Goal: Task Accomplishment & Management: Use online tool/utility

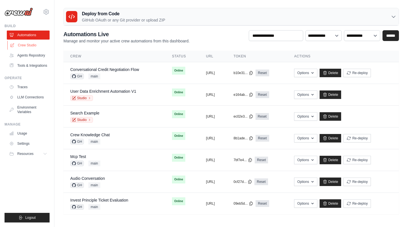
click at [26, 44] on link "Crew Studio" at bounding box center [28, 45] width 43 height 9
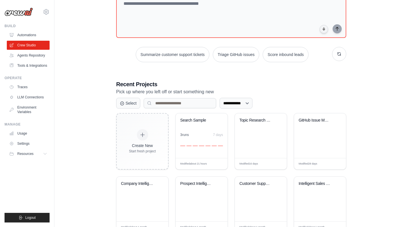
scroll to position [45, 0]
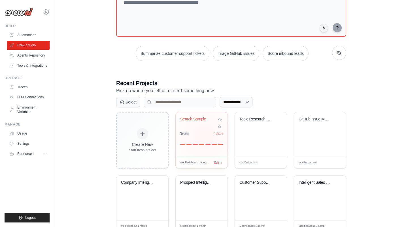
click at [204, 136] on div "3 run s 7 days" at bounding box center [201, 138] width 43 height 14
click at [34, 35] on link "Automations" at bounding box center [28, 35] width 43 height 9
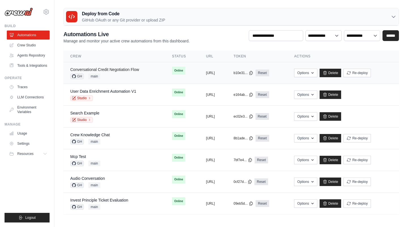
click at [127, 68] on link "Conversational Credit Negotiation Flow" at bounding box center [104, 69] width 69 height 5
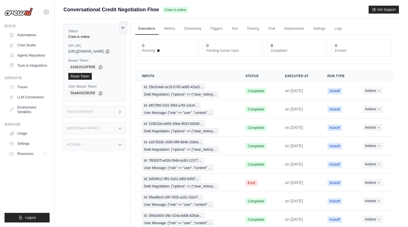
click at [106, 114] on div "Test Endpoints" at bounding box center [94, 112] width 62 height 12
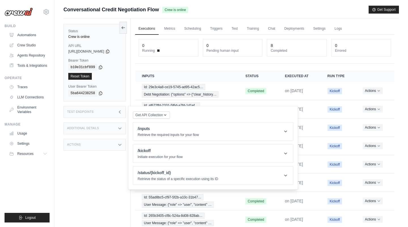
click at [289, 10] on div "Conversational Credit Negotiation Flow Crew is online Get Support" at bounding box center [230, 10] width 335 height 8
click at [100, 112] on div "Test Endpoints" at bounding box center [94, 112] width 62 height 12
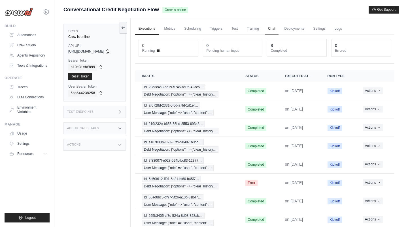
click at [273, 27] on link "Chat" at bounding box center [271, 29] width 14 height 12
click at [103, 113] on div "Test Endpoints" at bounding box center [94, 112] width 62 height 12
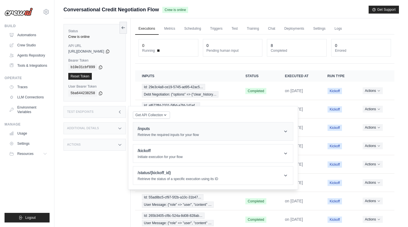
click at [165, 125] on header "/inputs Retrieve the required inputs for your flow" at bounding box center [213, 132] width 160 height 18
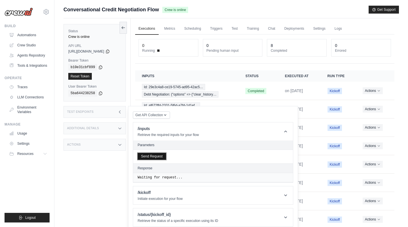
click at [151, 155] on button "Send Request" at bounding box center [152, 156] width 28 height 7
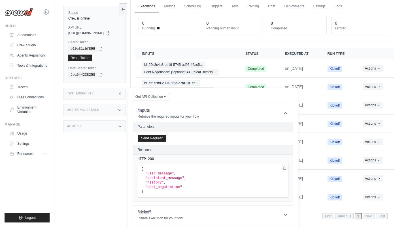
scroll to position [31, 0]
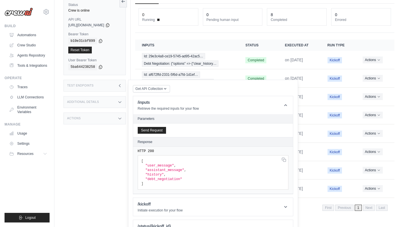
click at [158, 164] on span ""user_message"" at bounding box center [159, 166] width 29 height 4
click at [158, 165] on pre "[ "user_message" , "assistant_message" , "history" , "debt_negotiation" ]" at bounding box center [213, 172] width 151 height 35
click at [157, 174] on pre "[ "user_message" , "assistant_message" , "history" , "debt_negotiation" ]" at bounding box center [213, 172] width 151 height 35
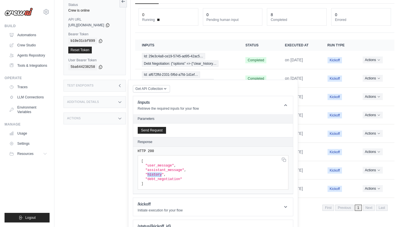
click at [157, 174] on pre "[ "user_message" , "assistant_message" , "history" , "debt_negotiation" ]" at bounding box center [213, 172] width 151 height 35
click at [156, 178] on span ""debt_negotiation"" at bounding box center [163, 180] width 37 height 4
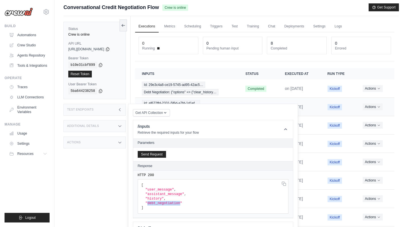
scroll to position [0, 0]
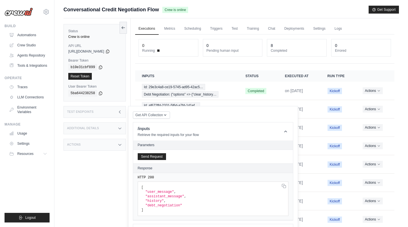
click at [250, 20] on div "Executions Metrics Scheduling Triggers Test Training Chat Deployments Settings …" at bounding box center [265, 134] width 268 height 232
click at [139, 14] on div "Submit a support request Describe your issue or question * Please be specific a…" at bounding box center [230, 12] width 335 height 13
click at [142, 16] on div "Submit a support request Describe your issue or question * Please be specific a…" at bounding box center [230, 12] width 335 height 13
click at [27, 34] on link "Automations" at bounding box center [28, 35] width 43 height 9
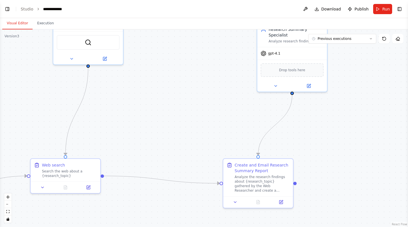
drag, startPoint x: 175, startPoint y: 133, endPoint x: 210, endPoint y: 108, distance: 42.8
click at [212, 109] on div ".deletable-edge-delete-btn { width: 20px; height: 20px; border: 0px solid #ffff…" at bounding box center [204, 128] width 408 height 198
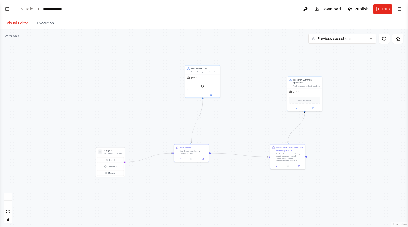
drag, startPoint x: 196, startPoint y: 102, endPoint x: 249, endPoint y: 113, distance: 54.1
click at [249, 113] on div ".deletable-edge-delete-btn { width: 20px; height: 20px; border: 0px solid #ffff…" at bounding box center [204, 128] width 408 height 198
click at [5, 8] on button "Toggle Left Sidebar" at bounding box center [7, 9] width 8 height 8
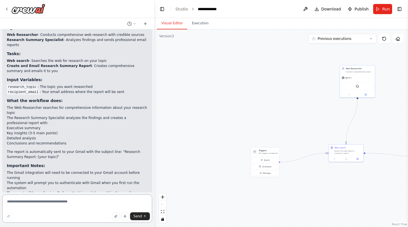
click at [47, 202] on textarea at bounding box center [77, 209] width 150 height 28
click at [398, 8] on button "Toggle Right Sidebar" at bounding box center [399, 9] width 8 height 8
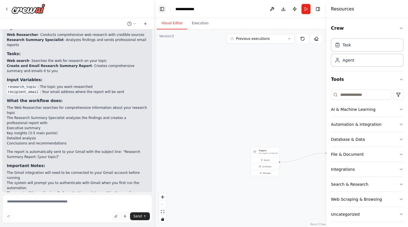
click at [160, 7] on button "Toggle Left Sidebar" at bounding box center [162, 9] width 8 height 8
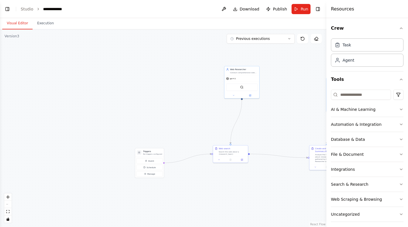
drag, startPoint x: 231, startPoint y: 81, endPoint x: 268, endPoint y: 81, distance: 37.1
click at [269, 82] on div ".deletable-edge-delete-btn { width: 20px; height: 20px; border: 0px solid #ffff…" at bounding box center [163, 128] width 326 height 198
drag, startPoint x: 175, startPoint y: 71, endPoint x: 149, endPoint y: 61, distance: 27.8
click at [149, 66] on div "gpt-4.1" at bounding box center [161, 69] width 35 height 6
click at [154, 77] on button at bounding box center [153, 76] width 16 height 3
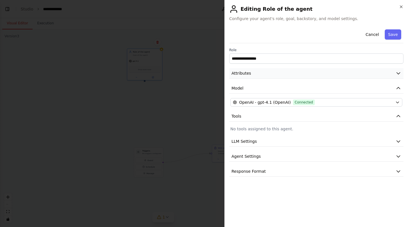
click at [373, 76] on button "Attributes" at bounding box center [316, 73] width 174 height 10
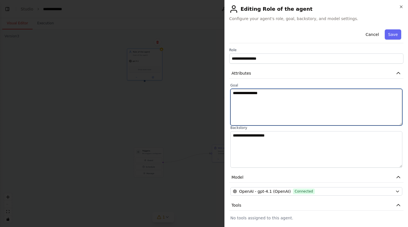
click at [240, 101] on textarea "**********" at bounding box center [316, 107] width 172 height 37
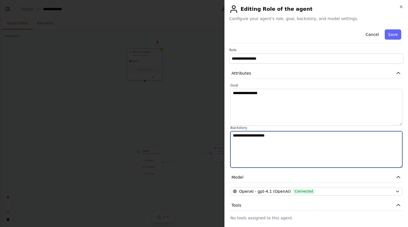
click at [251, 134] on textarea "**********" at bounding box center [316, 149] width 172 height 37
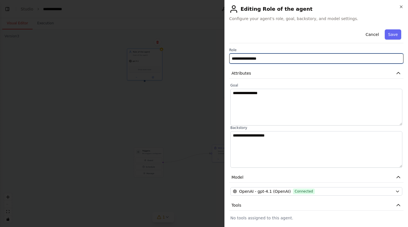
click at [251, 55] on input "**********" at bounding box center [316, 59] width 174 height 10
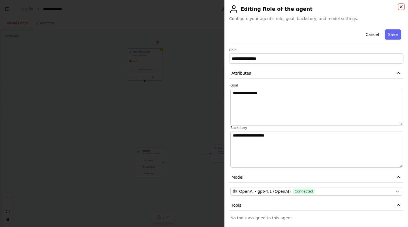
click at [402, 8] on icon "button" at bounding box center [401, 7] width 5 height 5
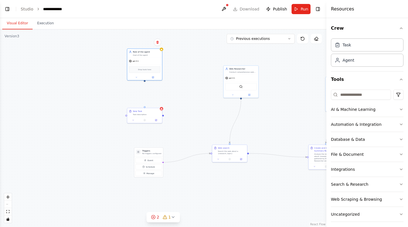
drag, startPoint x: 144, startPoint y: 107, endPoint x: 144, endPoint y: 82, distance: 25.2
click at [144, 82] on div ".deletable-edge-delete-btn { width: 20px; height: 20px; border: 0px solid #ffff…" at bounding box center [163, 128] width 326 height 198
click at [385, 149] on button "File & Document" at bounding box center [367, 154] width 72 height 15
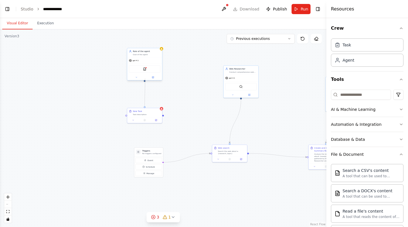
drag, startPoint x: 144, startPoint y: 107, endPoint x: 145, endPoint y: 79, distance: 28.3
click at [215, 79] on div "Triggers No triggers configured Event Schedule Manage Web Researcher Conduct co…" at bounding box center [296, 118] width 163 height 99
click at [282, 17] on header "**********" at bounding box center [163, 9] width 326 height 18
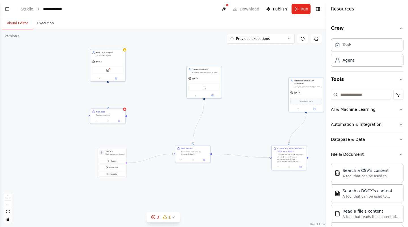
drag, startPoint x: 204, startPoint y: 84, endPoint x: 168, endPoint y: 85, distance: 36.8
click at [168, 85] on div ".deletable-edge-delete-btn { width: 20px; height: 20px; border: 0px solid #ffff…" at bounding box center [163, 128] width 326 height 198
click at [91, 9] on header "**********" at bounding box center [163, 9] width 326 height 18
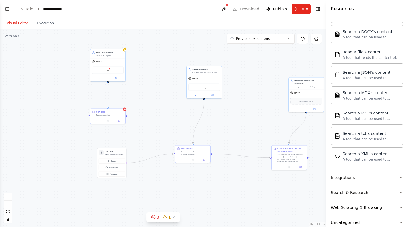
scroll to position [170, 0]
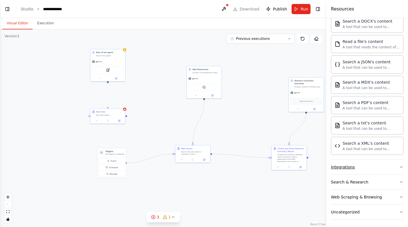
click at [369, 167] on button "Integrations" at bounding box center [367, 167] width 72 height 15
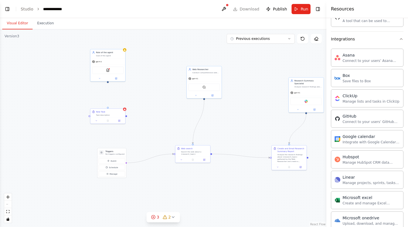
scroll to position [292, 0]
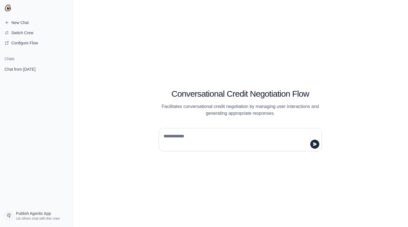
click at [202, 134] on textarea at bounding box center [238, 140] width 152 height 16
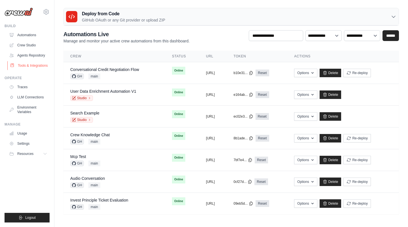
click at [33, 65] on link "Tools & Integrations" at bounding box center [28, 65] width 43 height 9
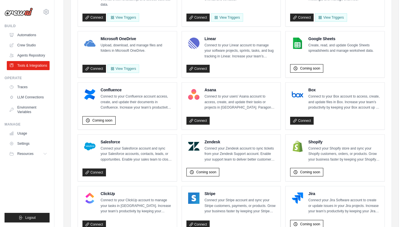
scroll to position [142, 0]
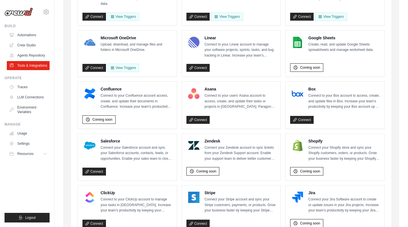
click at [150, 135] on div "Salesforce Connect your Salesforce account and sync your Salesforce accounts, c…" at bounding box center [127, 157] width 99 height 47
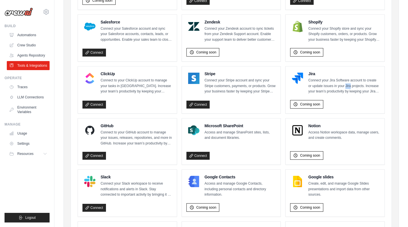
scroll to position [260, 0]
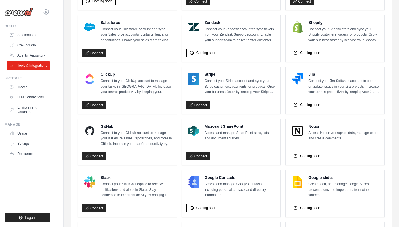
click at [315, 80] on p "Connect your Jira Software account to create or update issues in your Jira proj…" at bounding box center [344, 86] width 72 height 17
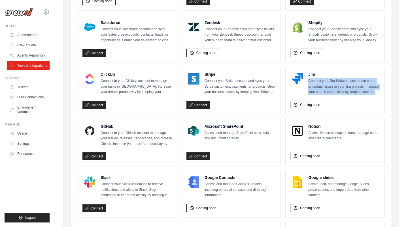
click at [315, 80] on p "Connect your Jira Software account to create or update issues in your Jira proj…" at bounding box center [344, 86] width 72 height 17
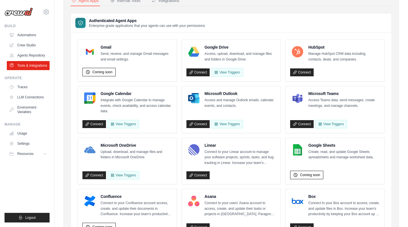
scroll to position [0, 0]
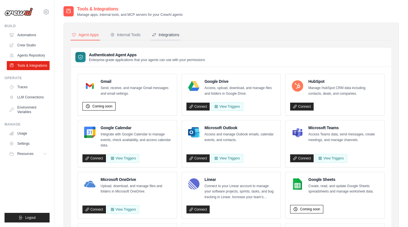
click at [168, 33] on div "Integrations" at bounding box center [165, 35] width 27 height 6
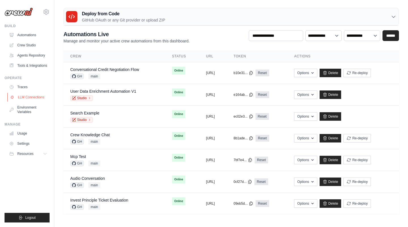
click at [35, 97] on link "LLM Connections" at bounding box center [28, 97] width 43 height 9
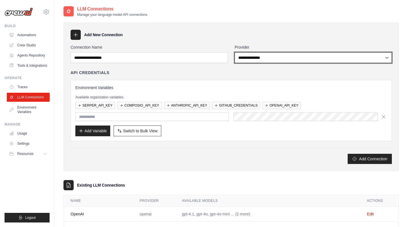
click at [260, 56] on select "**********" at bounding box center [312, 57] width 157 height 11
select select "**********"
click at [234, 52] on select "**********" at bounding box center [312, 57] width 157 height 11
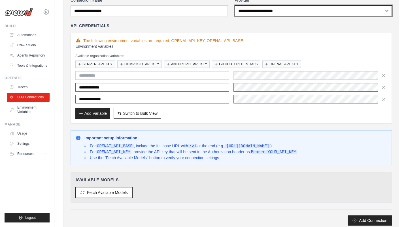
scroll to position [46, 0]
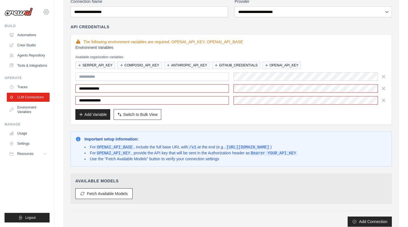
click at [48, 10] on icon at bounding box center [46, 11] width 7 height 7
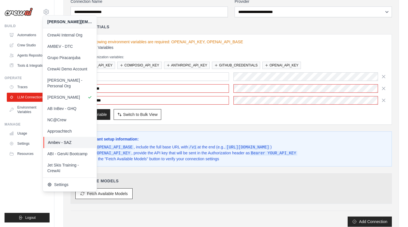
click at [82, 140] on link "Ambev - SAZ" at bounding box center [70, 142] width 54 height 11
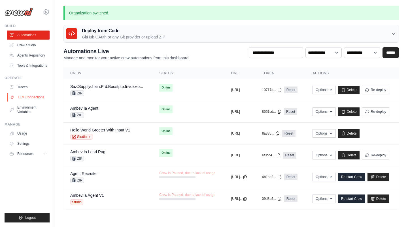
click at [31, 98] on link "LLM Connections" at bounding box center [28, 97] width 43 height 9
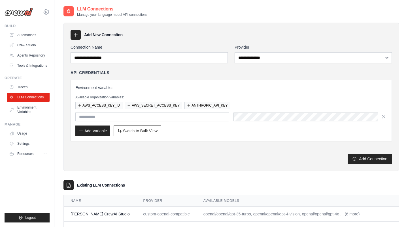
scroll to position [23, 0]
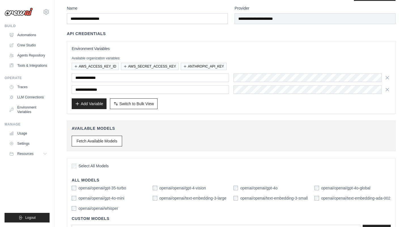
scroll to position [18, 0]
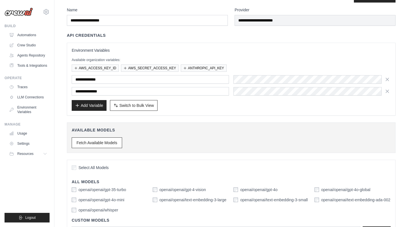
click at [267, 105] on div "Add Variable Switch to Bulk View Switch to Table View" at bounding box center [231, 105] width 319 height 11
click at [262, 108] on div "Add Variable Switch to Bulk View Switch to Table View" at bounding box center [231, 105] width 319 height 11
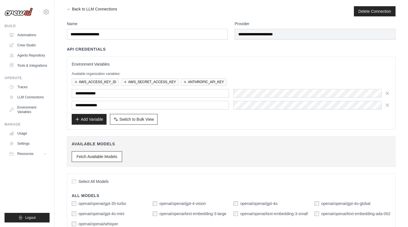
scroll to position [0, 0]
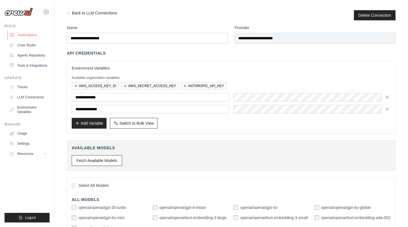
click at [28, 31] on link "Automations" at bounding box center [28, 35] width 43 height 9
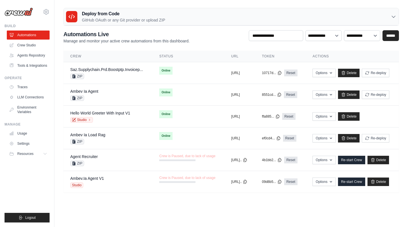
click at [278, 7] on main "Deploy from Code GitHub OAuth or any Git provider or upload ZIP GitHub OAuth An…" at bounding box center [230, 102] width 353 height 205
click at [30, 98] on link "LLM Connections" at bounding box center [28, 97] width 43 height 9
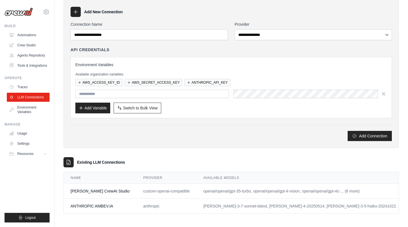
scroll to position [23, 0]
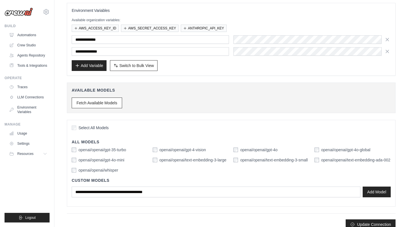
scroll to position [65, 0]
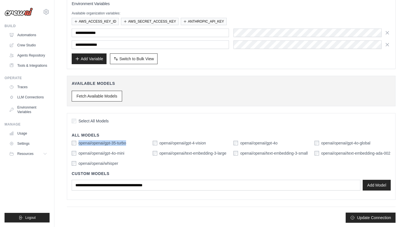
drag, startPoint x: 78, startPoint y: 141, endPoint x: 131, endPoint y: 146, distance: 53.4
click at [131, 145] on div "openai/openai/gpt-35-turbo openai/openai/gpt-4-vision openai/openai/gpt-4o open…" at bounding box center [231, 153] width 319 height 26
drag, startPoint x: 78, startPoint y: 152, endPoint x: 134, endPoint y: 153, distance: 56.1
click at [134, 153] on div "openai/openai/gpt-4o-mini" at bounding box center [110, 154] width 76 height 6
click at [144, 161] on div "openai/openai/whisper" at bounding box center [110, 164] width 76 height 6
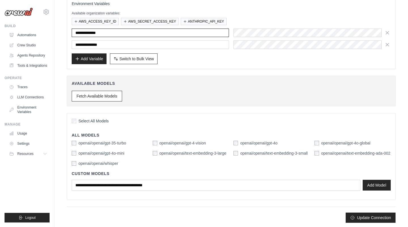
click at [136, 33] on input "**********" at bounding box center [150, 33] width 157 height 8
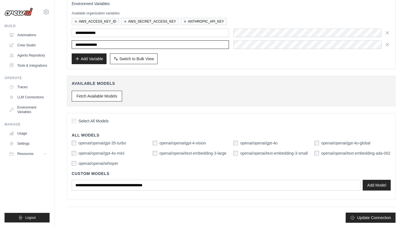
click at [104, 44] on input "**********" at bounding box center [150, 44] width 157 height 8
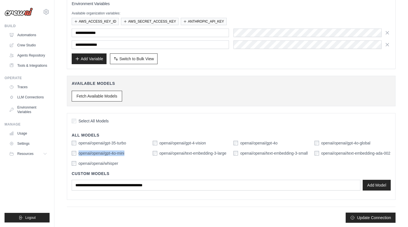
drag, startPoint x: 78, startPoint y: 152, endPoint x: 133, endPoint y: 152, distance: 54.9
click at [133, 152] on div "openai/openai/gpt-4o-mini" at bounding box center [110, 154] width 76 height 6
copy label "openai/openai/gpt-4o-mini"
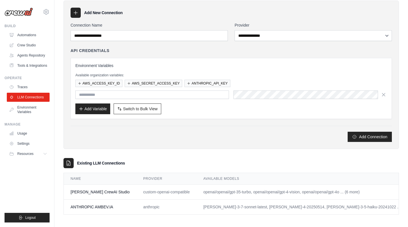
scroll to position [23, 0]
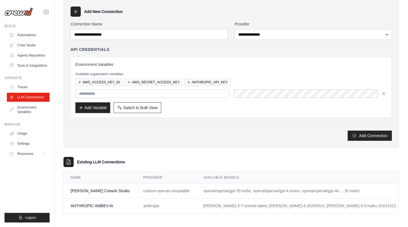
click at [147, 189] on td "custom-openai-compatible" at bounding box center [166, 191] width 60 height 15
copy tr "custom-openai-compatible"
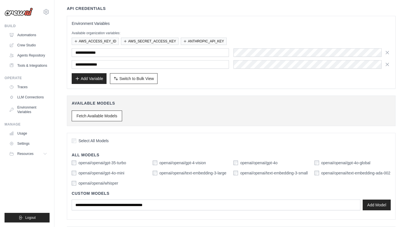
scroll to position [65, 0]
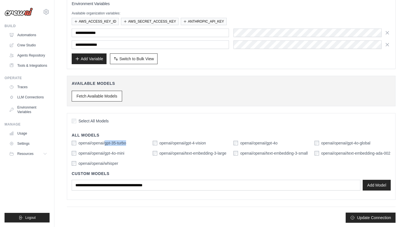
drag, startPoint x: 104, startPoint y: 142, endPoint x: 125, endPoint y: 142, distance: 20.7
click at [125, 142] on label "openai/openai/gpt-35-turbo" at bounding box center [102, 143] width 48 height 6
copy label "gpt-35-turbo"
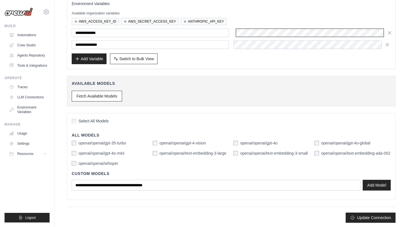
scroll to position [0, 0]
click at [27, 36] on link "Automations" at bounding box center [28, 35] width 43 height 9
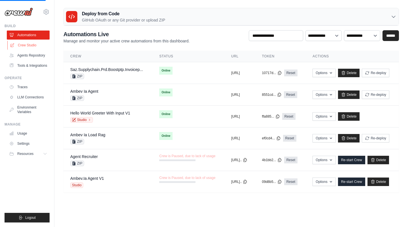
click at [33, 44] on link "Crew Studio" at bounding box center [28, 45] width 43 height 9
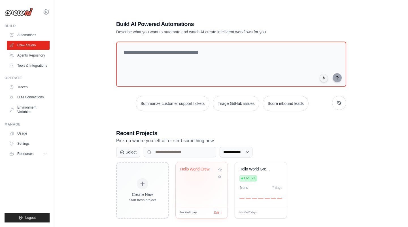
click at [195, 175] on div "Hello World Crew" at bounding box center [201, 173] width 43 height 13
click at [201, 175] on div "Hello World Crew" at bounding box center [201, 173] width 43 height 13
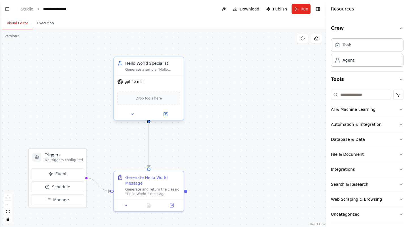
scroll to position [116, 0]
click at [128, 80] on span "gpt-4o-mini" at bounding box center [135, 82] width 20 height 5
click at [125, 83] on span "gpt-4o-mini" at bounding box center [135, 82] width 20 height 5
click at [166, 114] on icon at bounding box center [165, 114] width 3 height 3
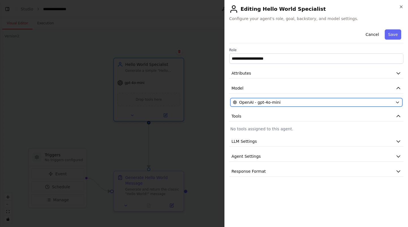
click at [302, 100] on div "OpenAI - gpt-4o-mini" at bounding box center [313, 103] width 160 height 6
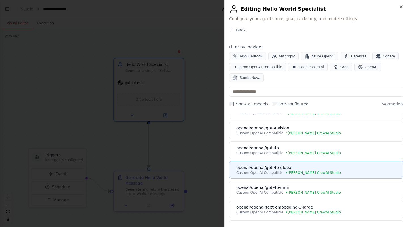
scroll to position [288, 0]
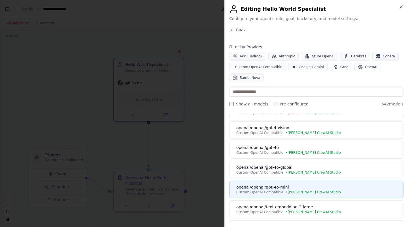
click at [279, 190] on span "Custom OpenAI Compatible" at bounding box center [259, 192] width 47 height 5
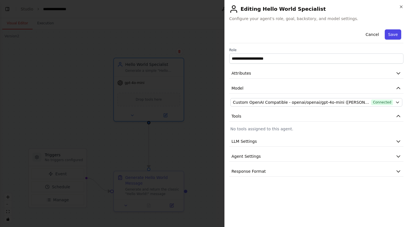
click at [390, 33] on button "Save" at bounding box center [392, 34] width 16 height 10
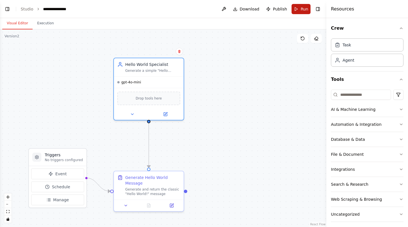
click at [300, 10] on button "Run" at bounding box center [300, 9] width 19 height 10
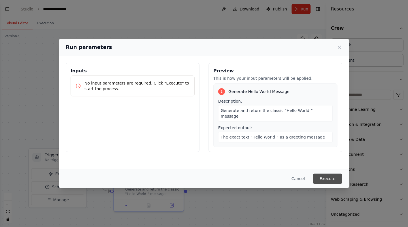
click at [330, 179] on button "Execute" at bounding box center [327, 179] width 29 height 10
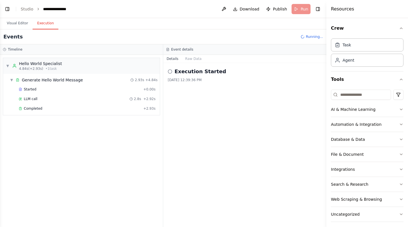
scroll to position [157, 0]
click at [31, 108] on span "Completed" at bounding box center [33, 108] width 18 height 5
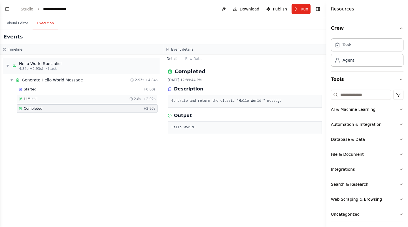
click at [43, 102] on div "LLM call 2.8s + 2.92s" at bounding box center [87, 99] width 141 height 8
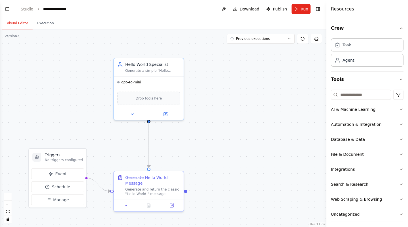
scroll to position [116, 0]
click at [168, 115] on button at bounding box center [165, 113] width 32 height 7
